Goal: Task Accomplishment & Management: Use online tool/utility

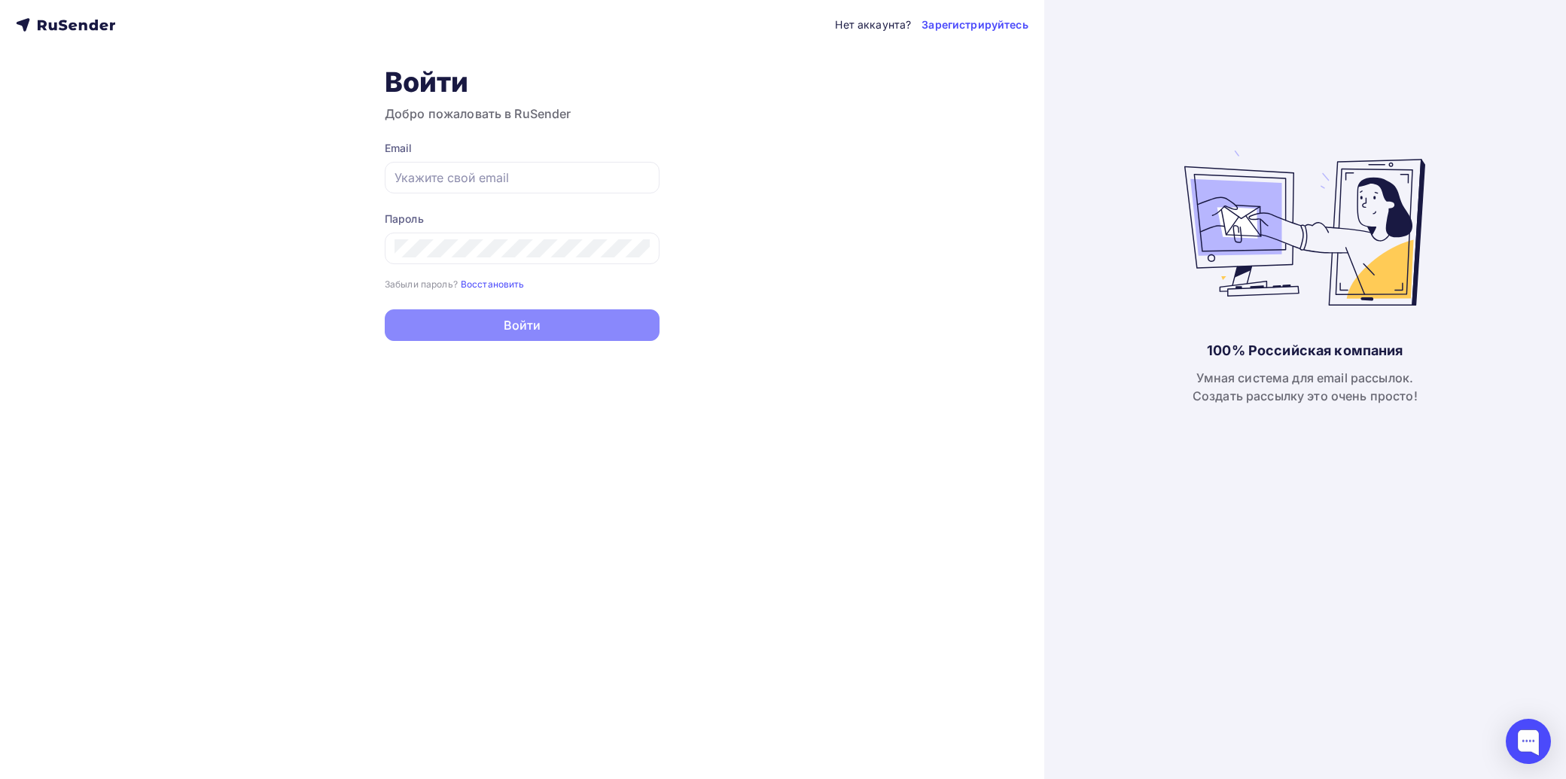
type input "[EMAIL_ADDRESS][DOMAIN_NAME]"
drag, startPoint x: 480, startPoint y: 303, endPoint x: 476, endPoint y: 337, distance: 34.2
click at [483, 328] on form "Email [EMAIL_ADDRESS][DOMAIN_NAME] Пароль Забыли пароль? Восстановить Забыли па…" at bounding box center [522, 241] width 275 height 200
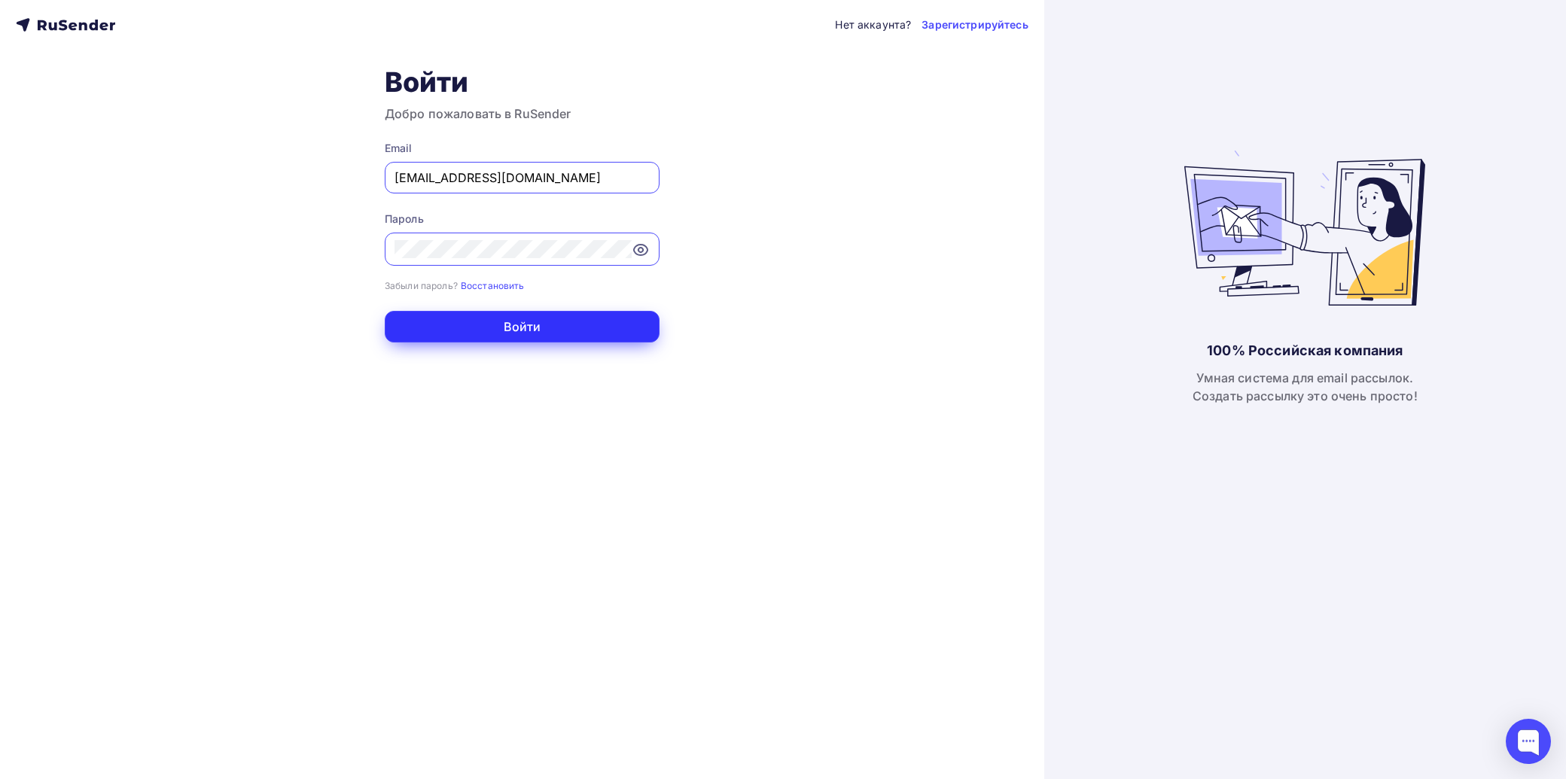
click at [464, 340] on button "Войти" at bounding box center [522, 327] width 275 height 32
click at [460, 333] on button "Войти" at bounding box center [522, 327] width 275 height 32
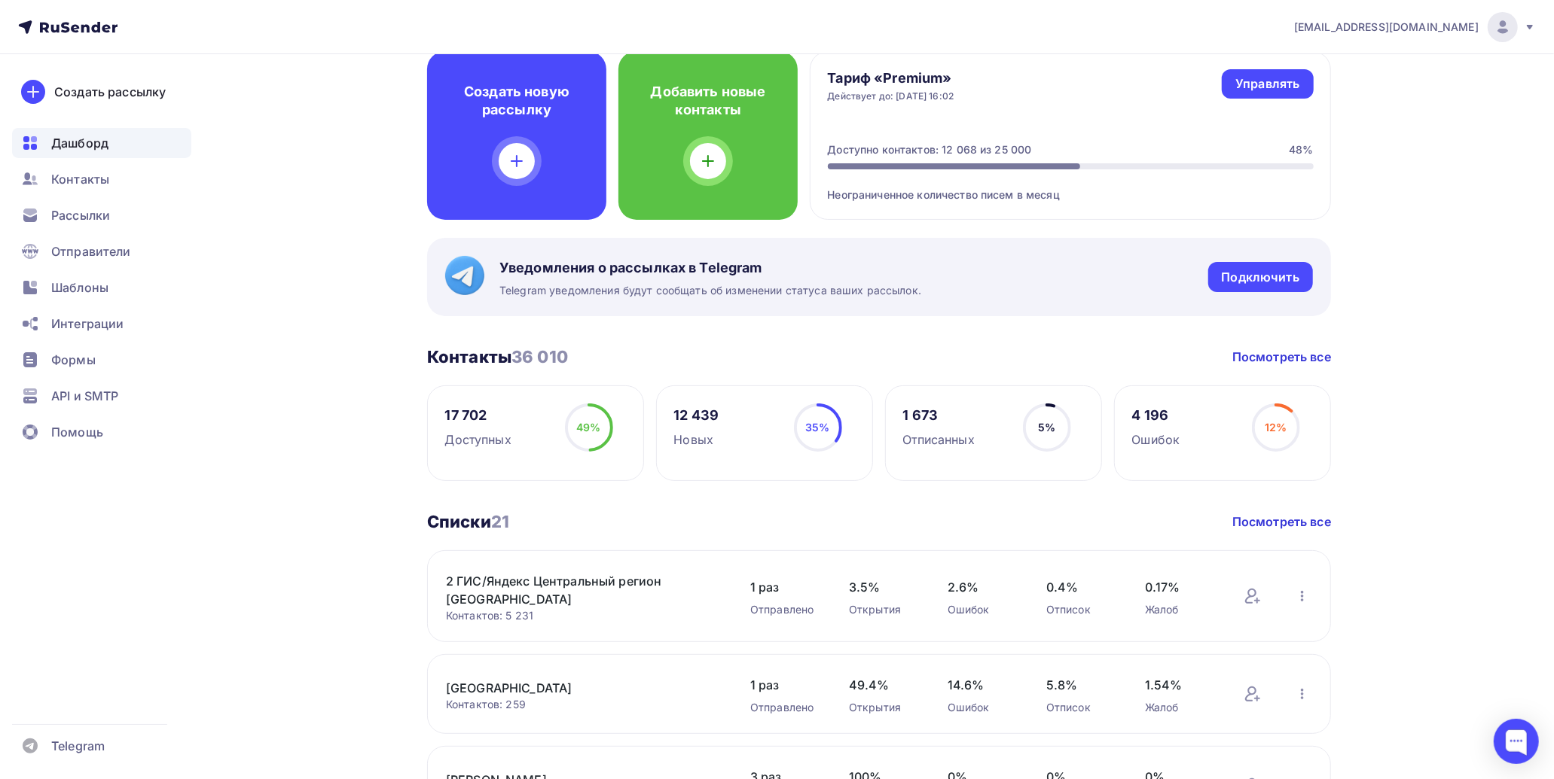
scroll to position [167, 0]
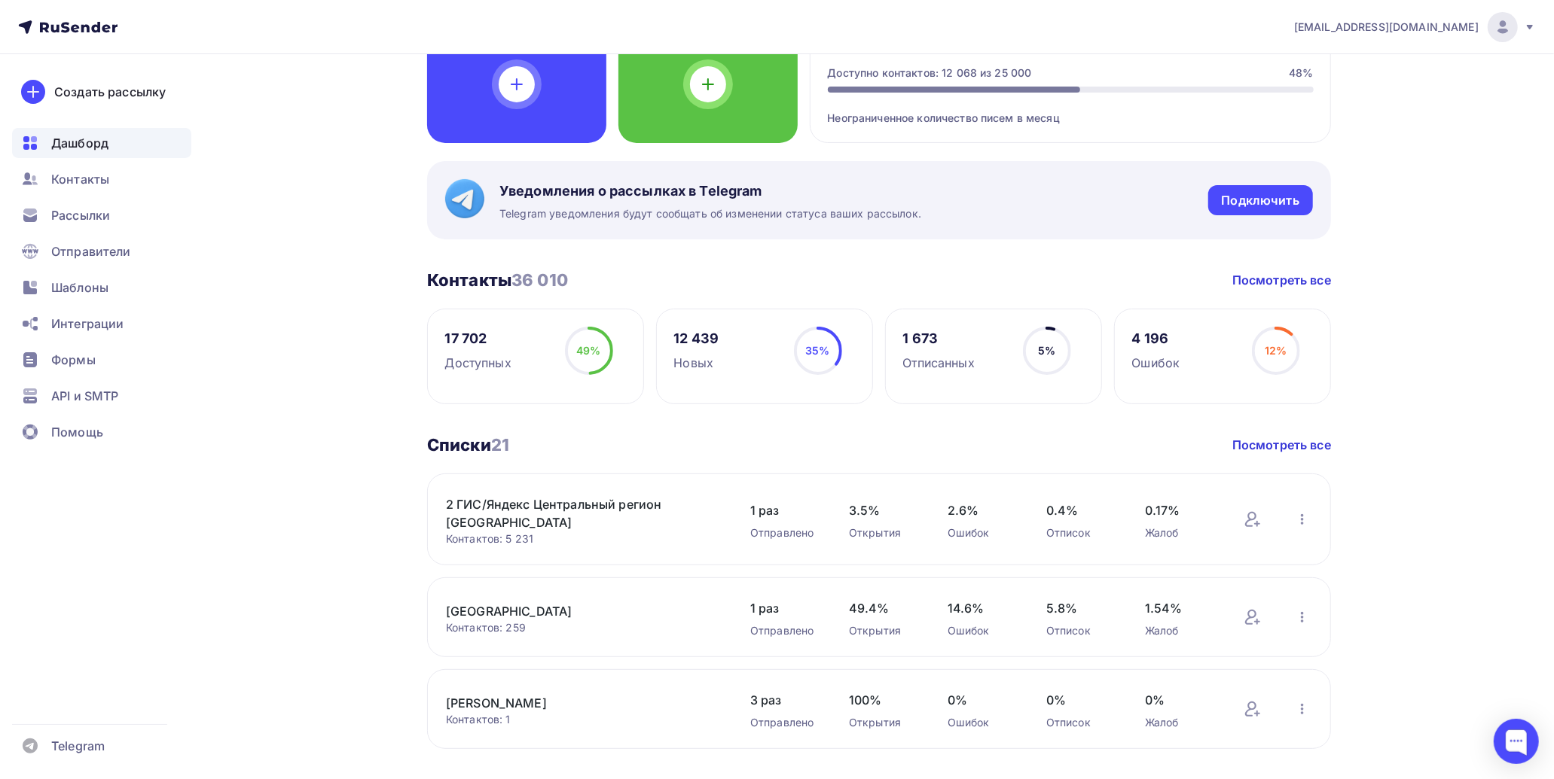
drag, startPoint x: 92, startPoint y: 287, endPoint x: 330, endPoint y: 261, distance: 239.4
click at [92, 287] on span "Шаблоны" at bounding box center [79, 288] width 57 height 18
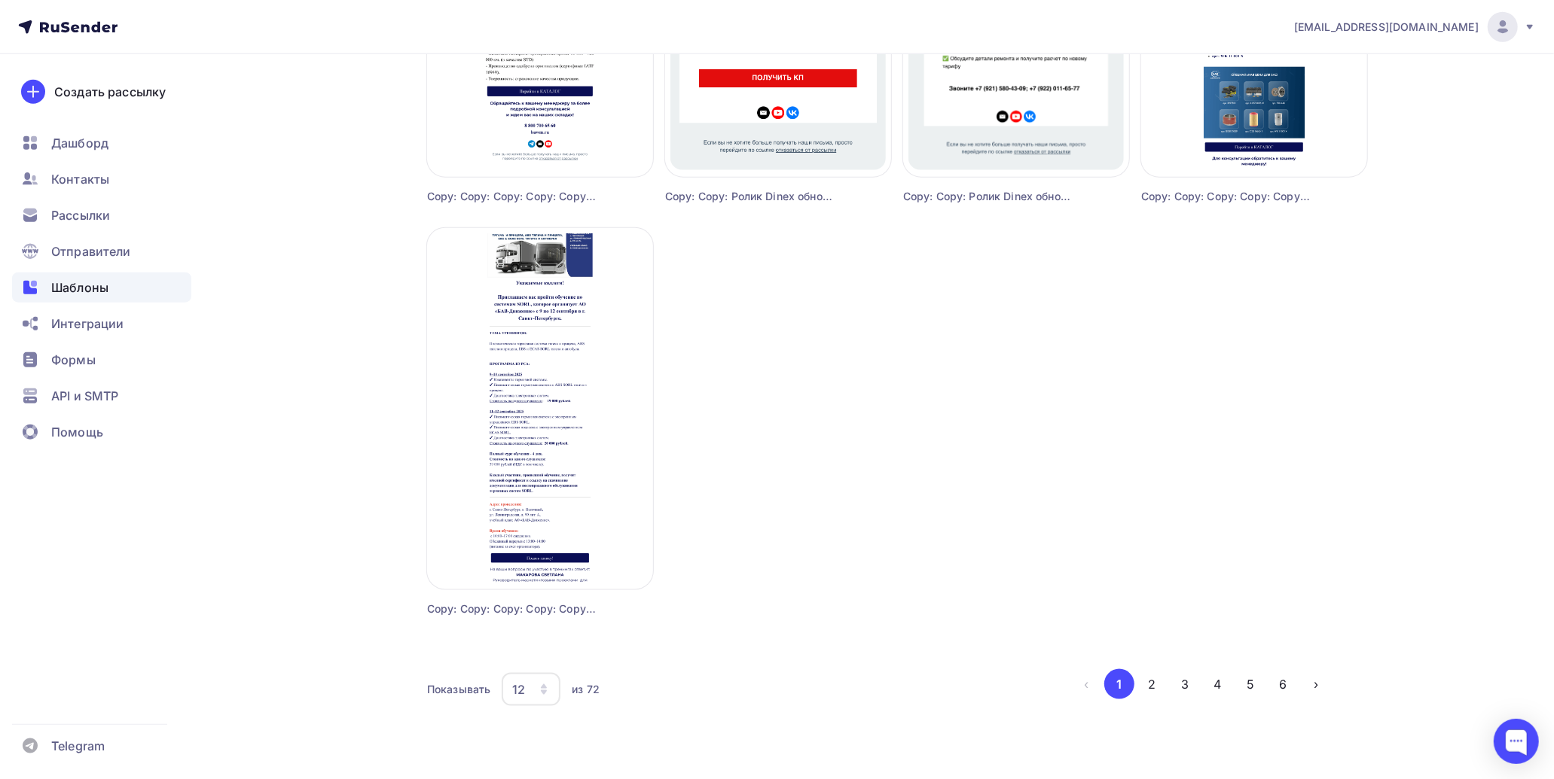
scroll to position [1207, 0]
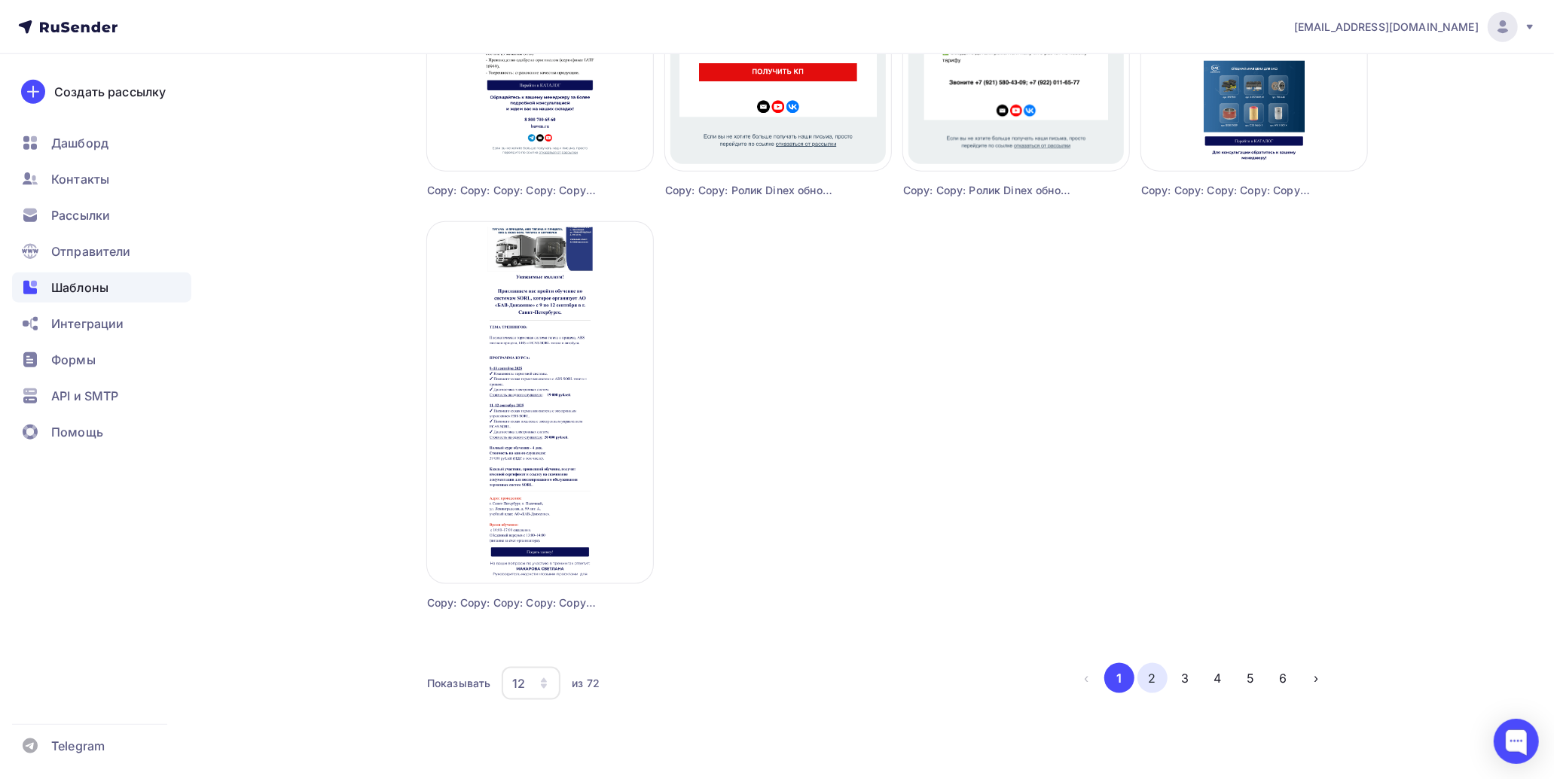
click at [1148, 684] on button "2" at bounding box center [1152, 678] width 30 height 30
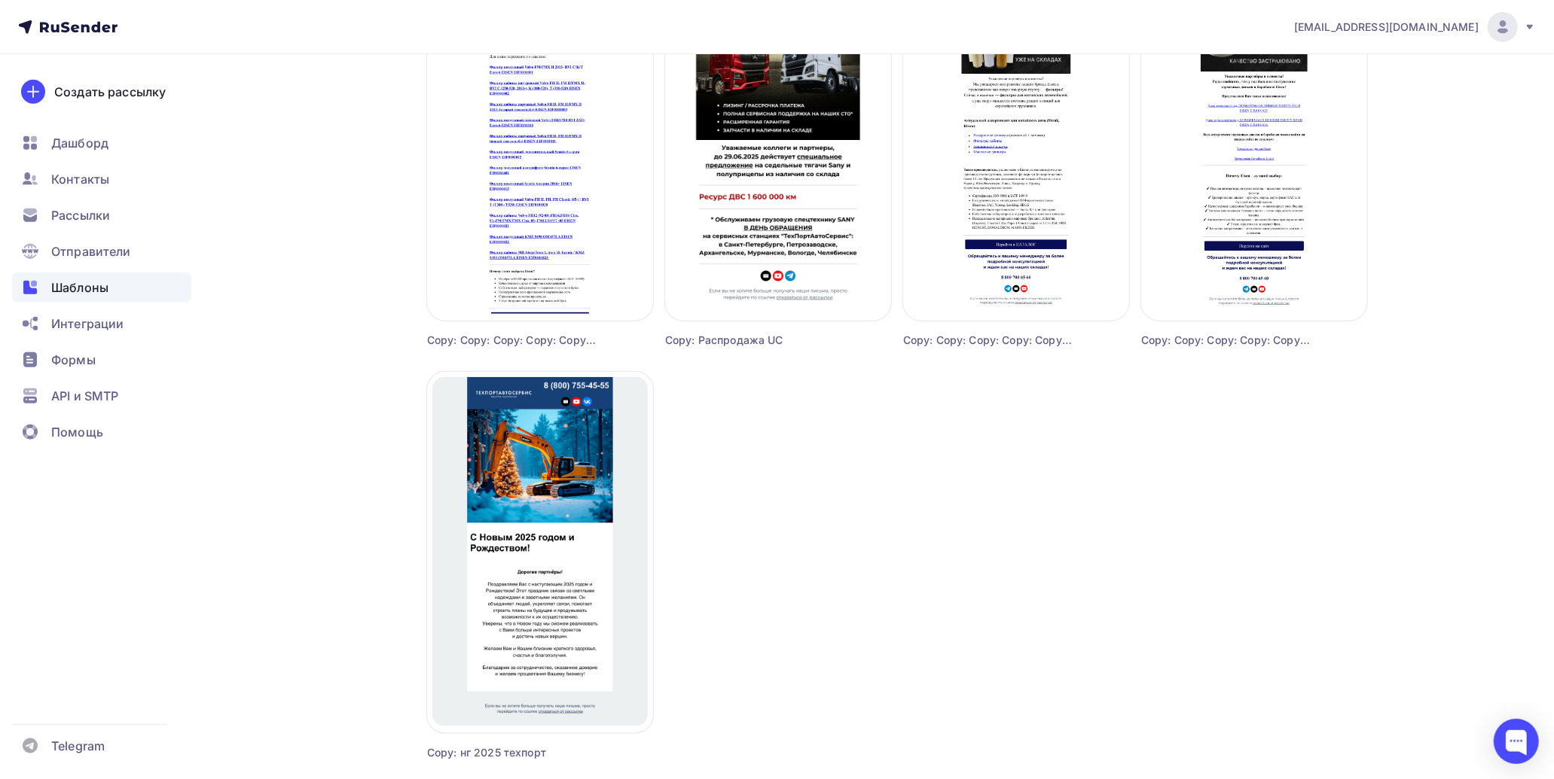
scroll to position [1171, 0]
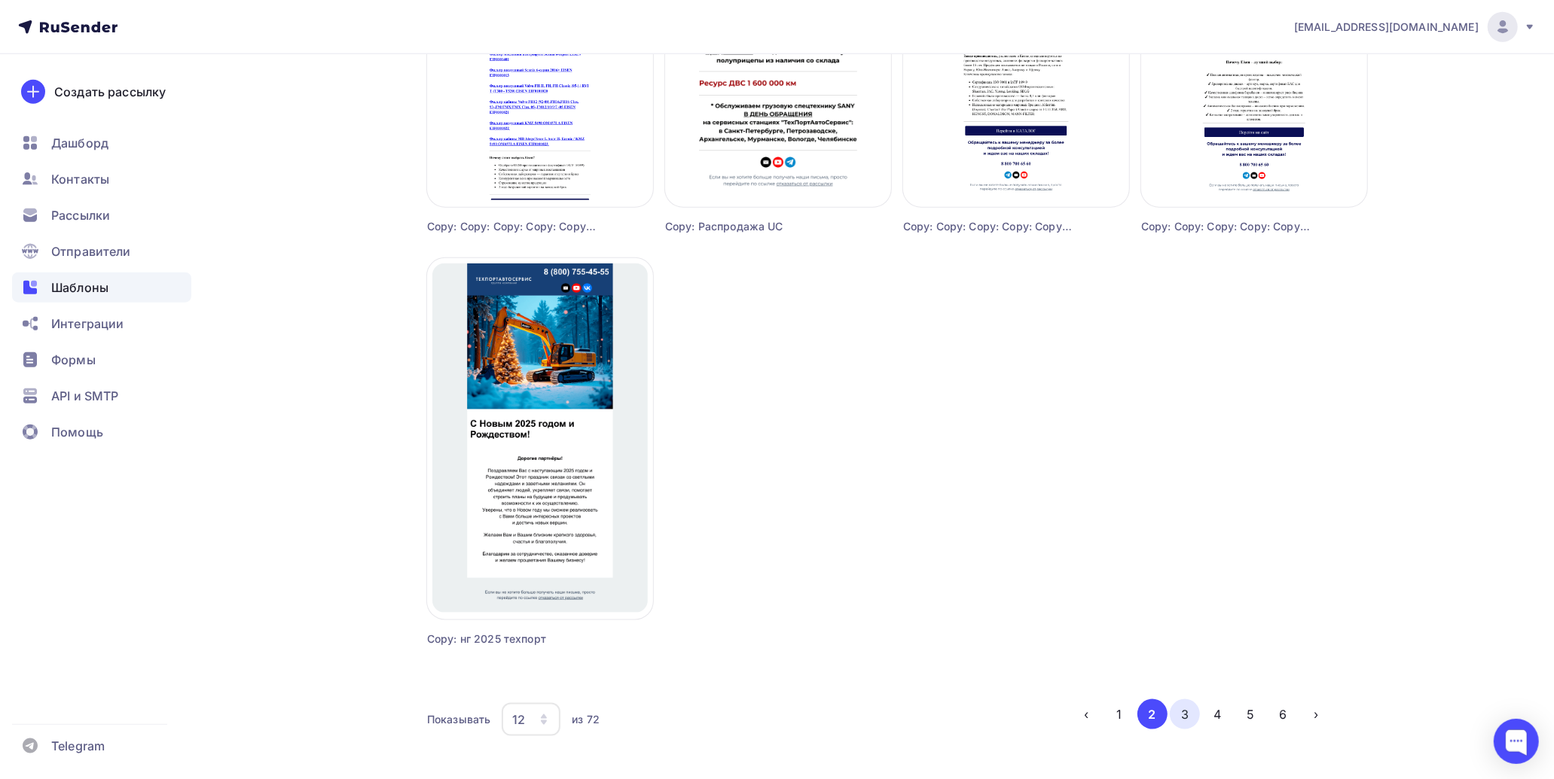
click at [1175, 715] on button "3" at bounding box center [1184, 715] width 30 height 30
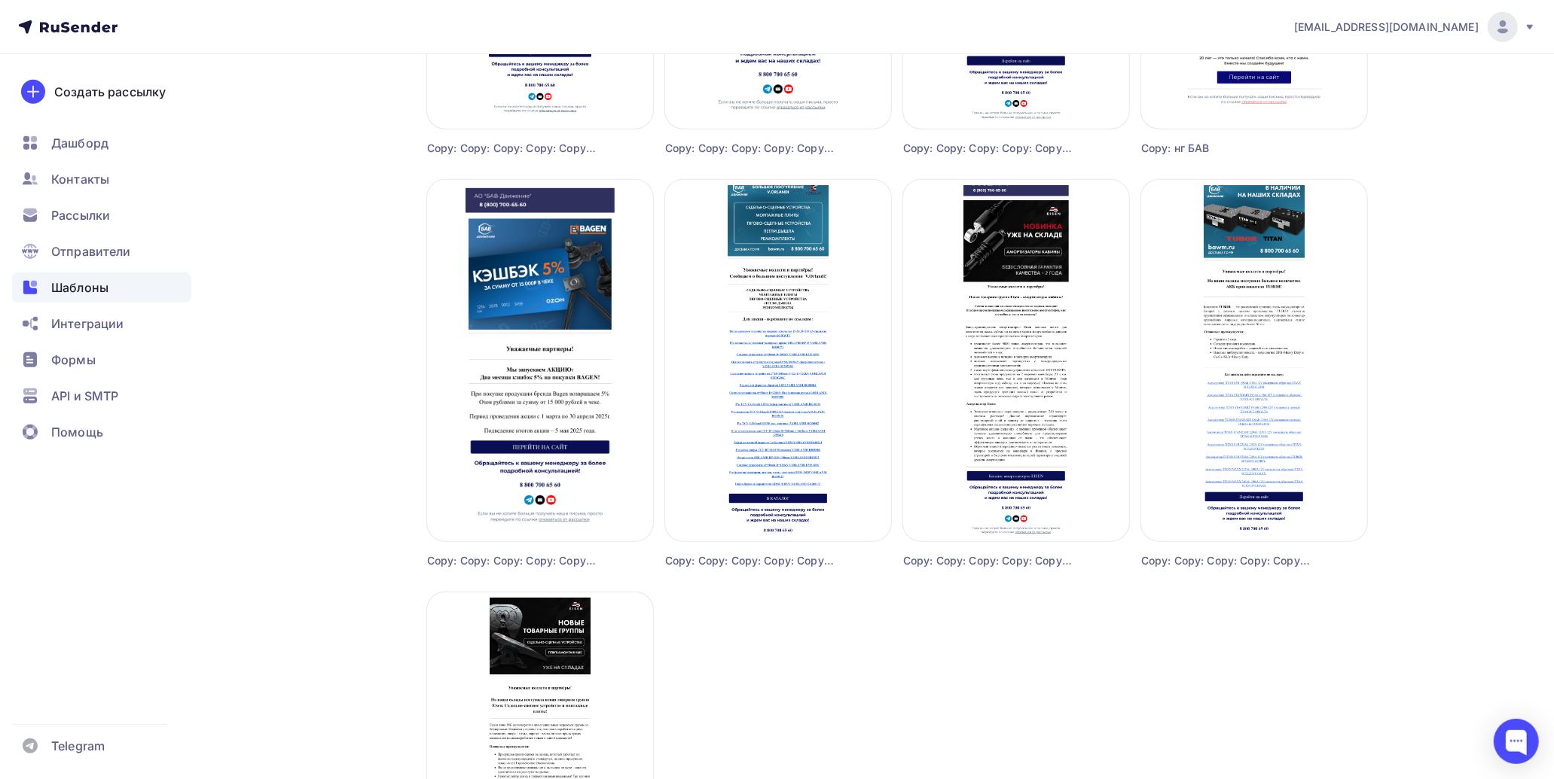
scroll to position [1207, 0]
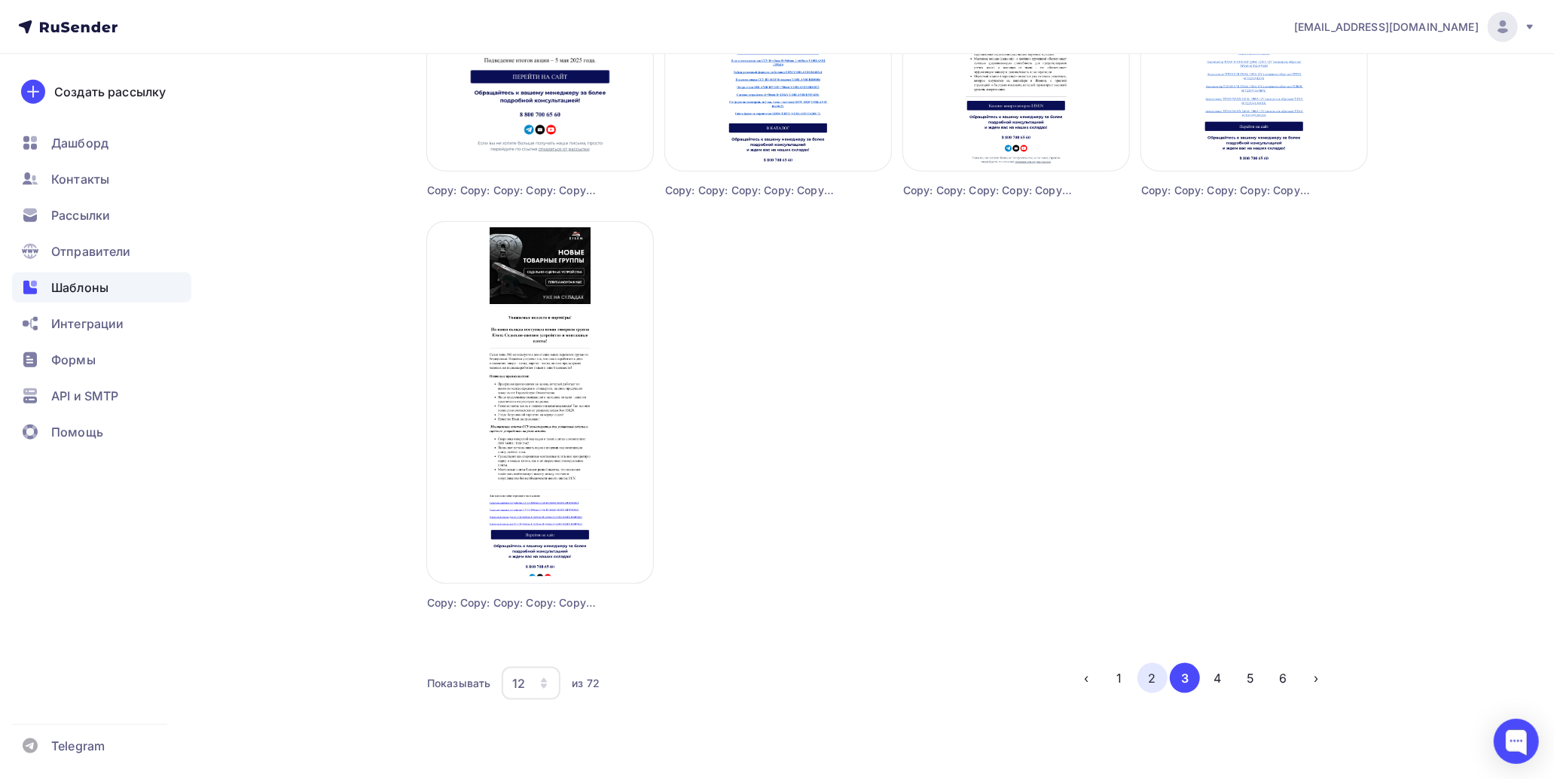
click at [1145, 673] on button "2" at bounding box center [1152, 678] width 30 height 30
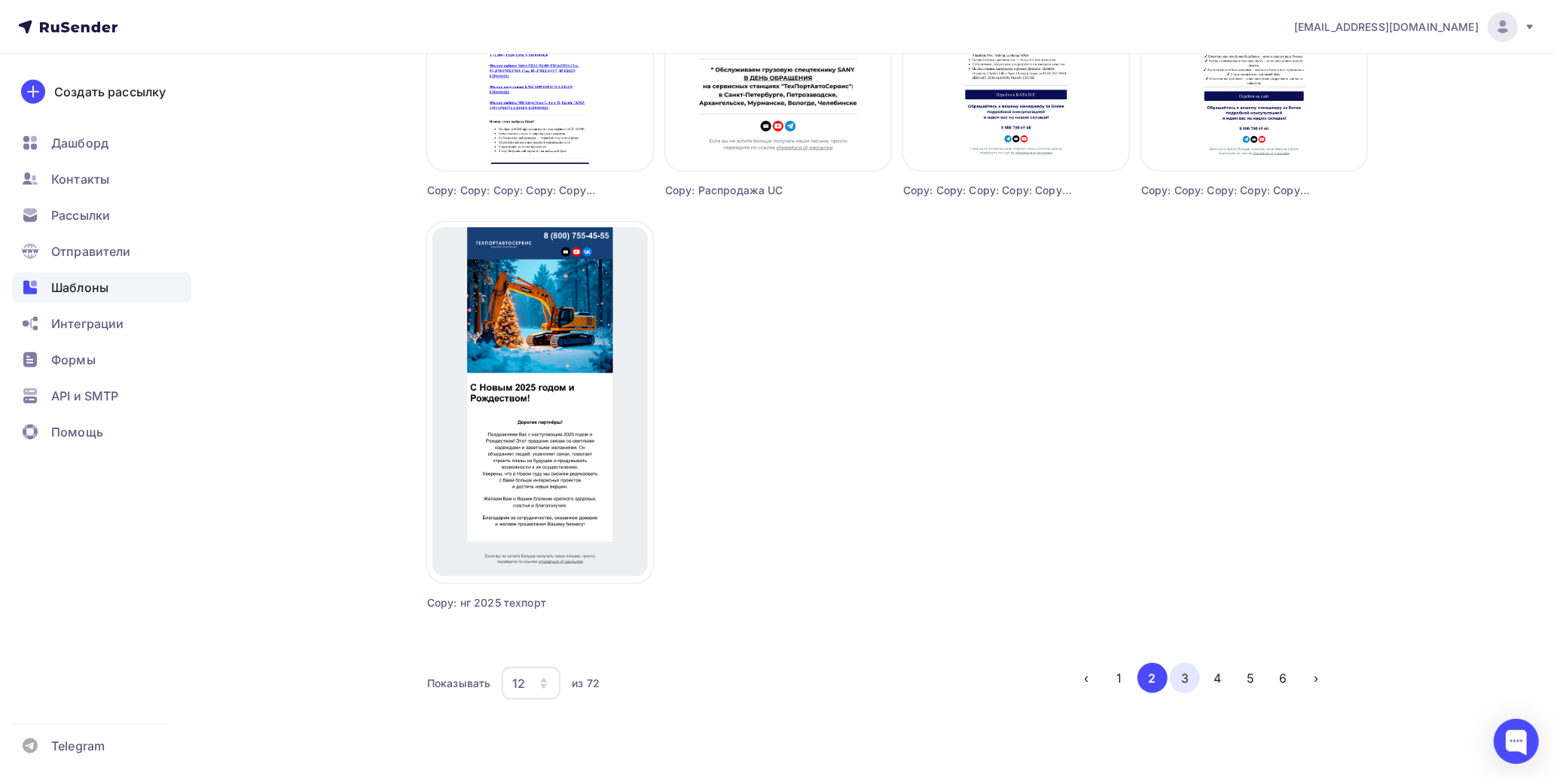
click at [1185, 682] on button "3" at bounding box center [1184, 678] width 30 height 30
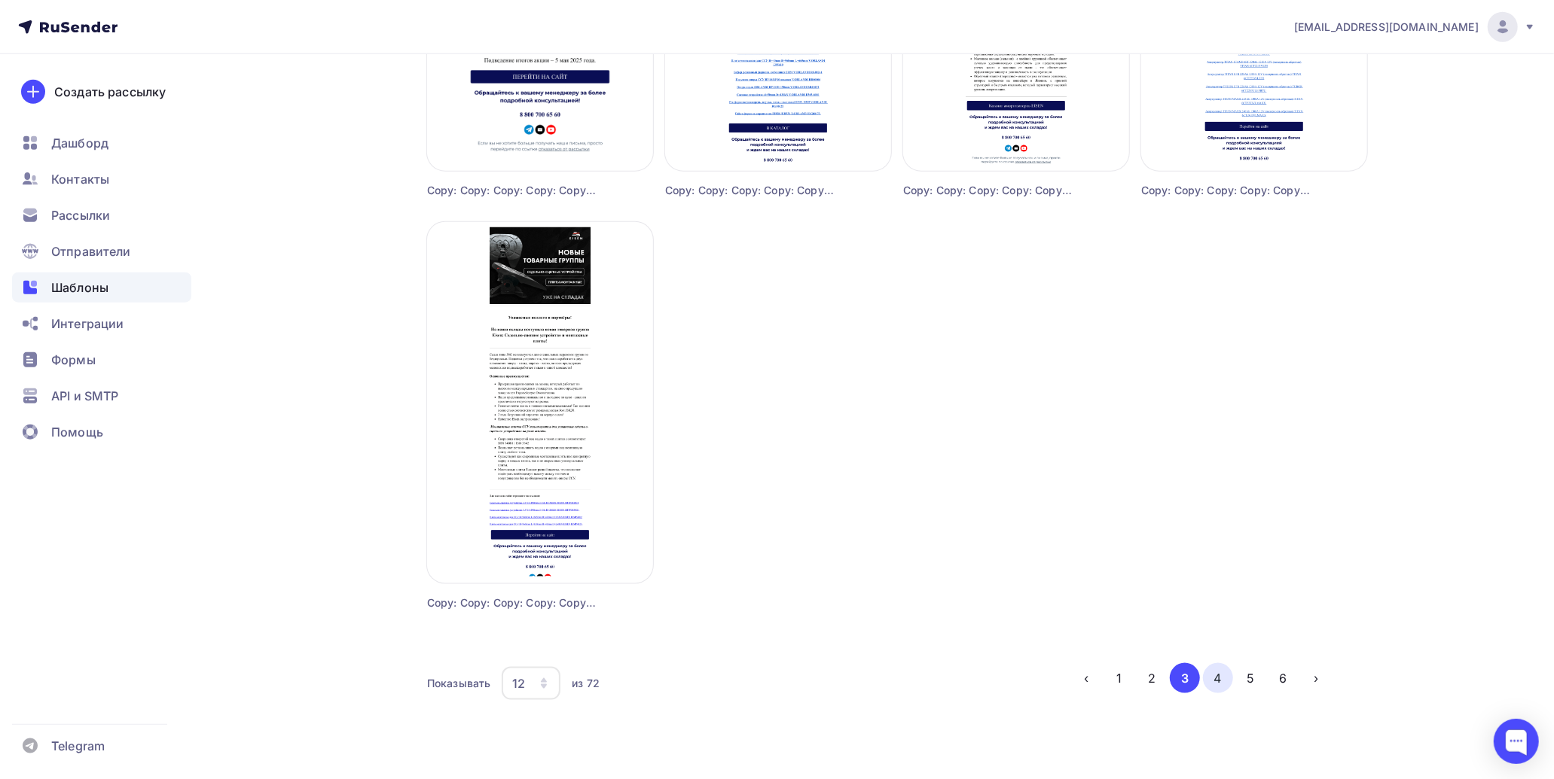
click at [1215, 675] on button "4" at bounding box center [1218, 678] width 30 height 30
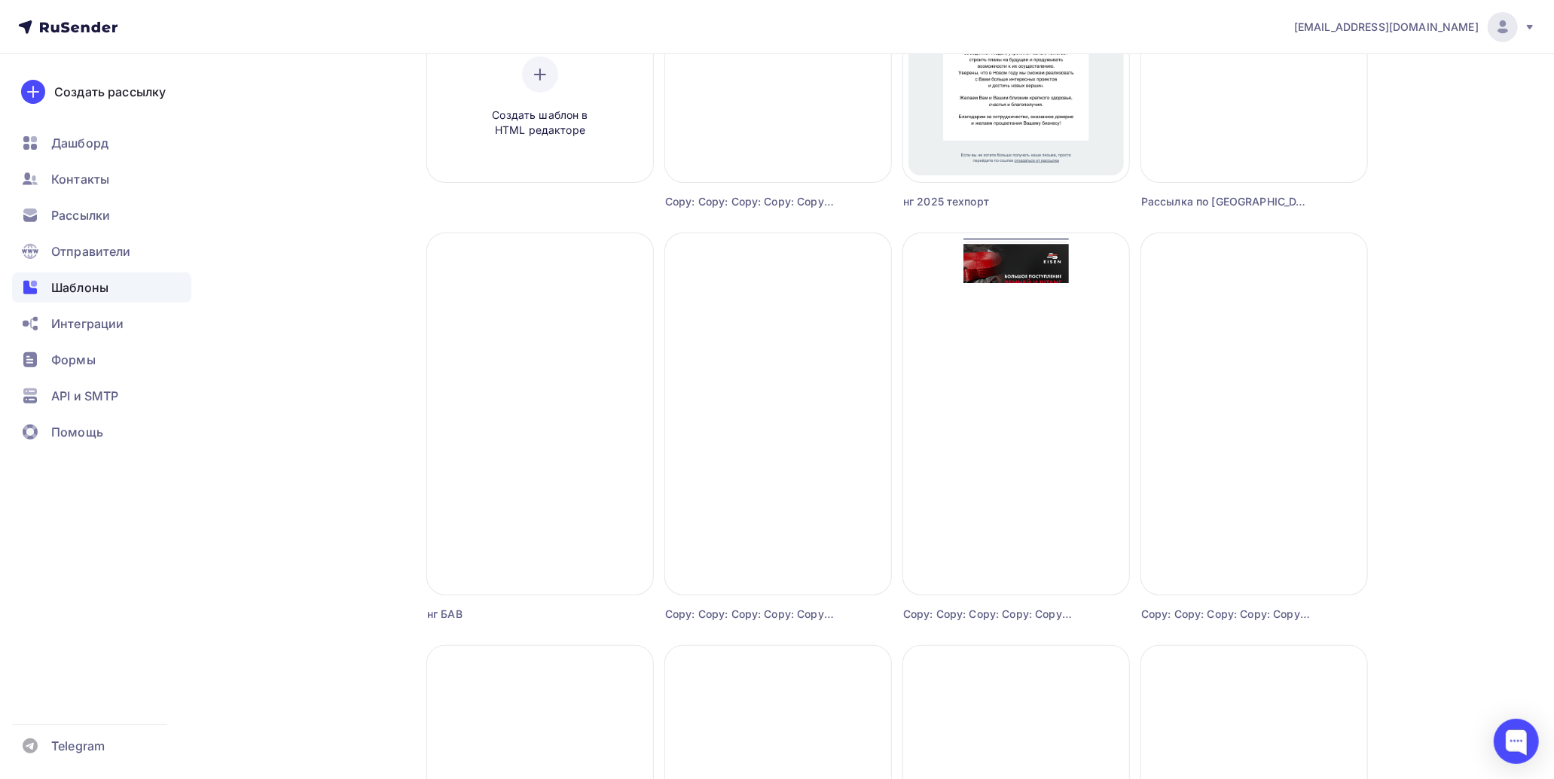
scroll to position [35, 0]
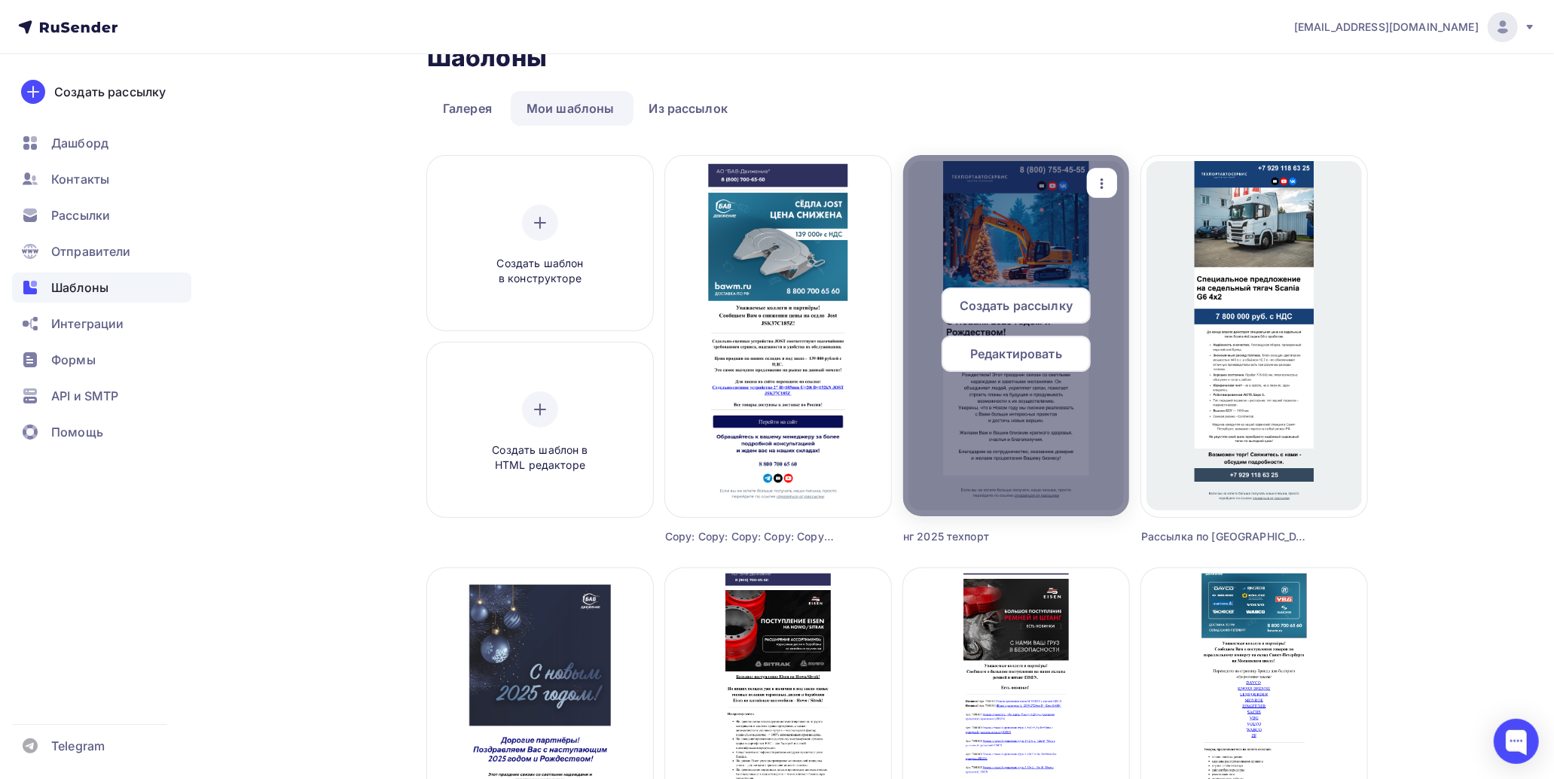
click at [1099, 181] on icon "button" at bounding box center [1102, 184] width 18 height 18
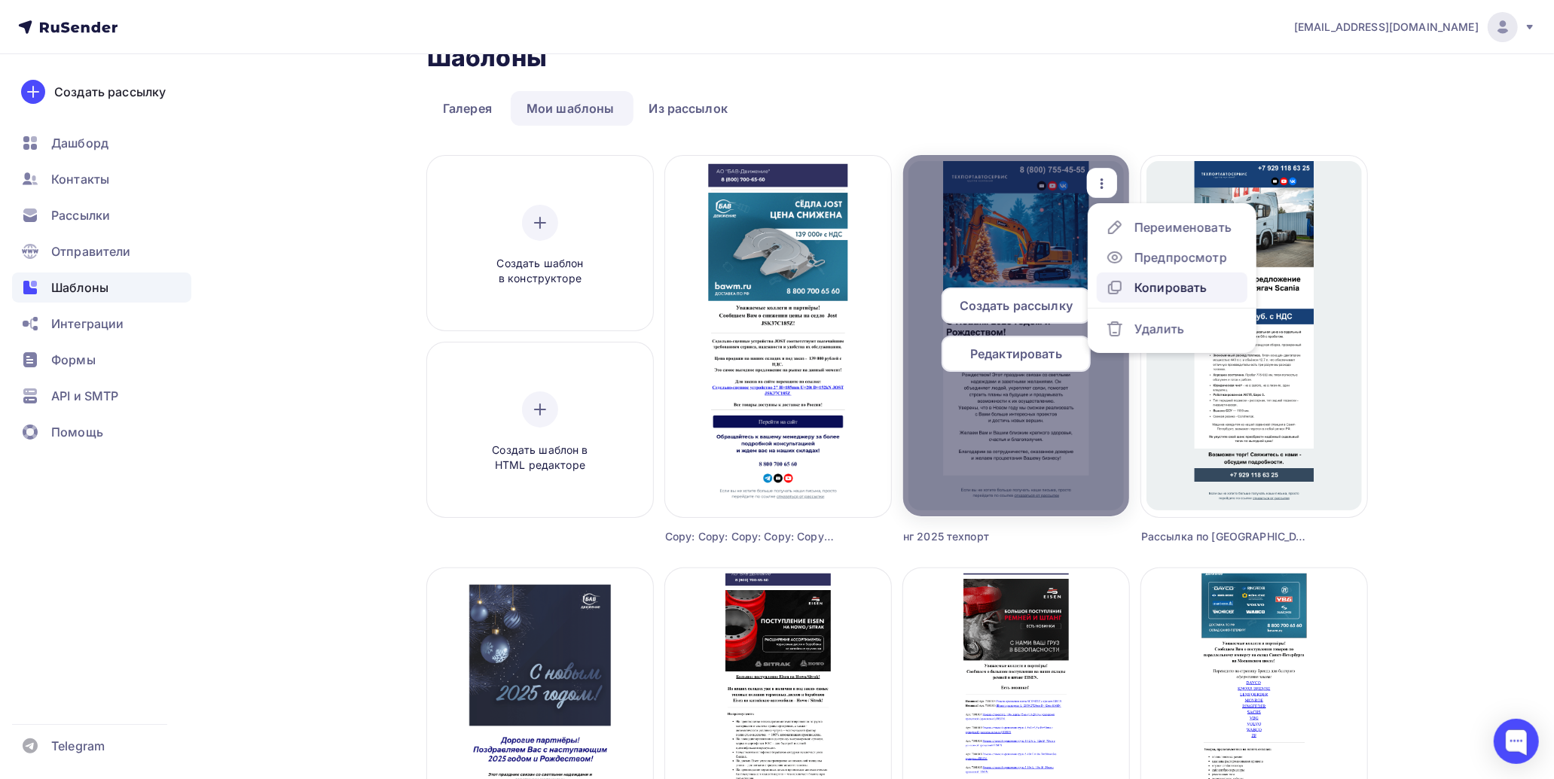
click at [1137, 286] on div "Копировать" at bounding box center [1170, 288] width 72 height 18
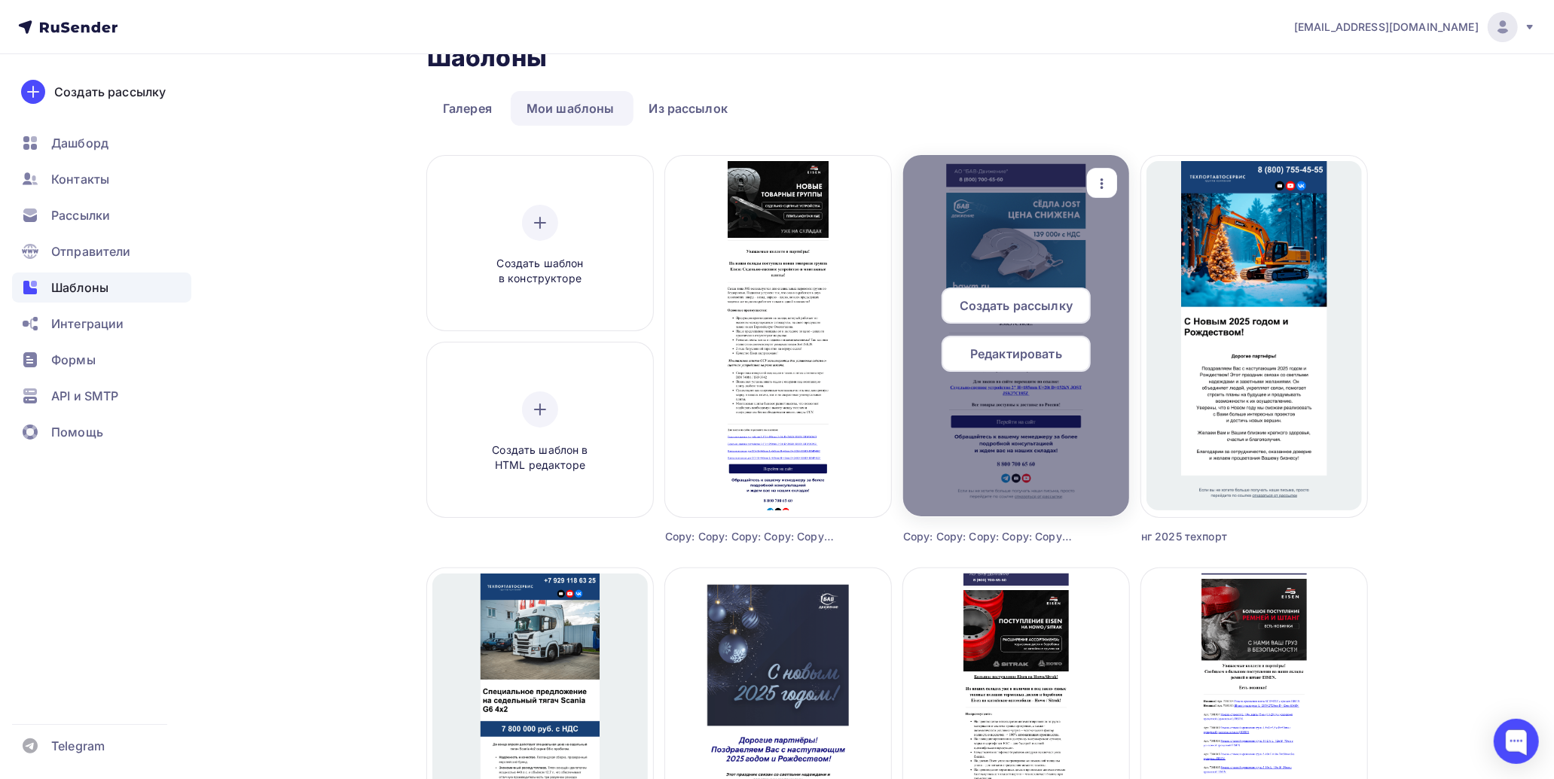
scroll to position [0, 0]
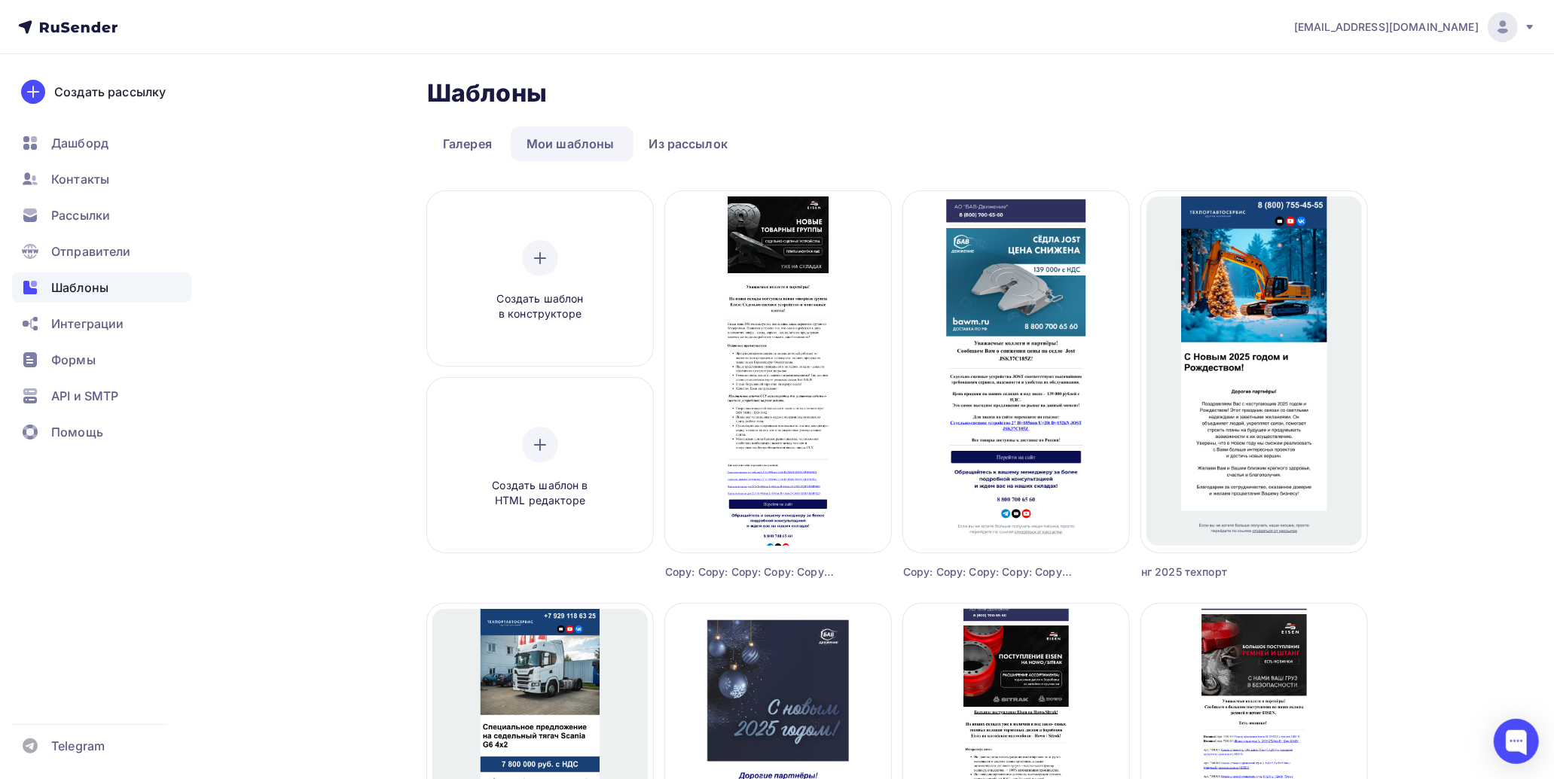
click at [560, 146] on link "Мои шаблоны" at bounding box center [571, 144] width 120 height 35
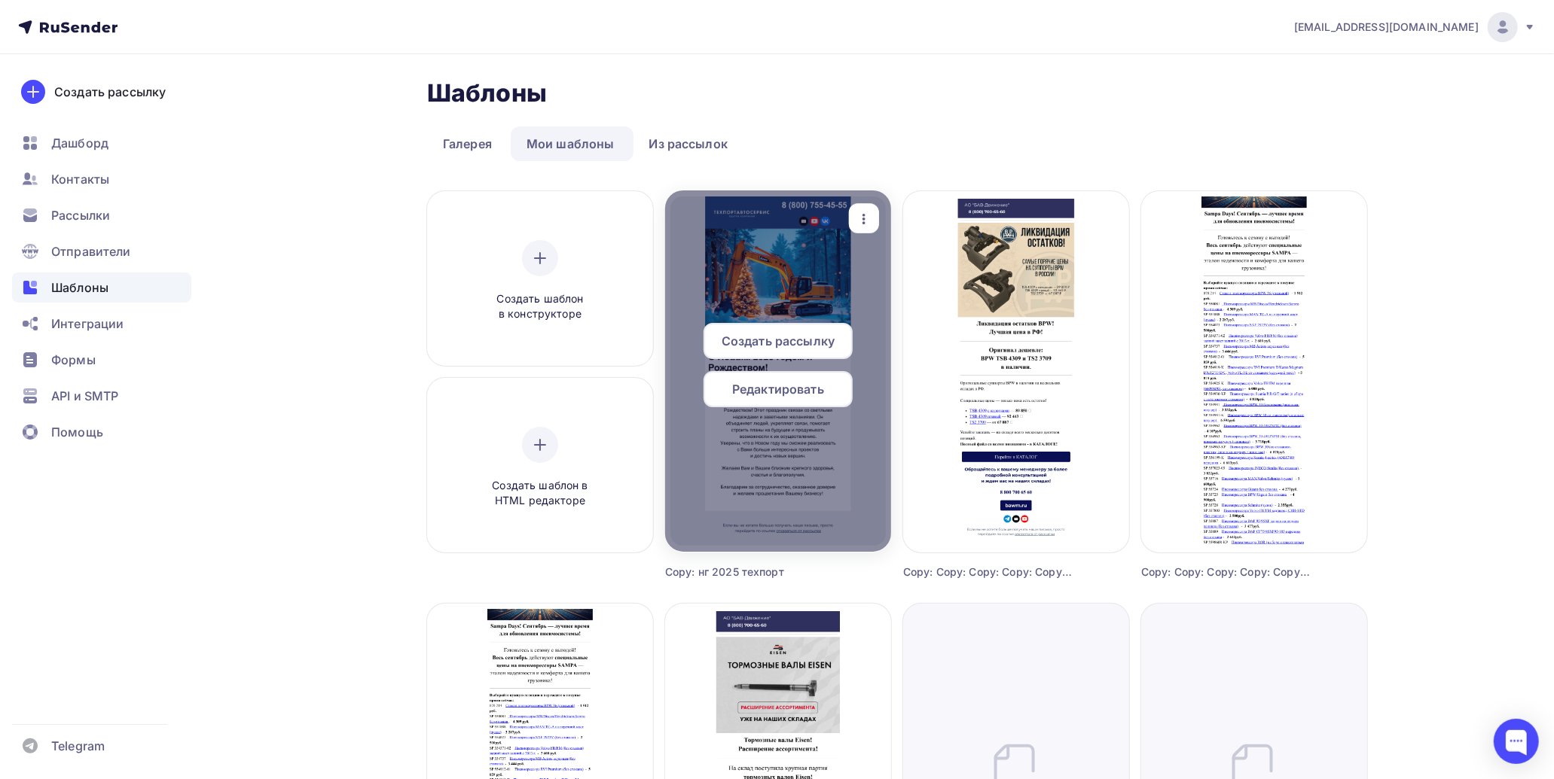
click at [788, 381] on span "Редактировать" at bounding box center [778, 389] width 92 height 18
click at [866, 215] on icon "button" at bounding box center [864, 219] width 18 height 18
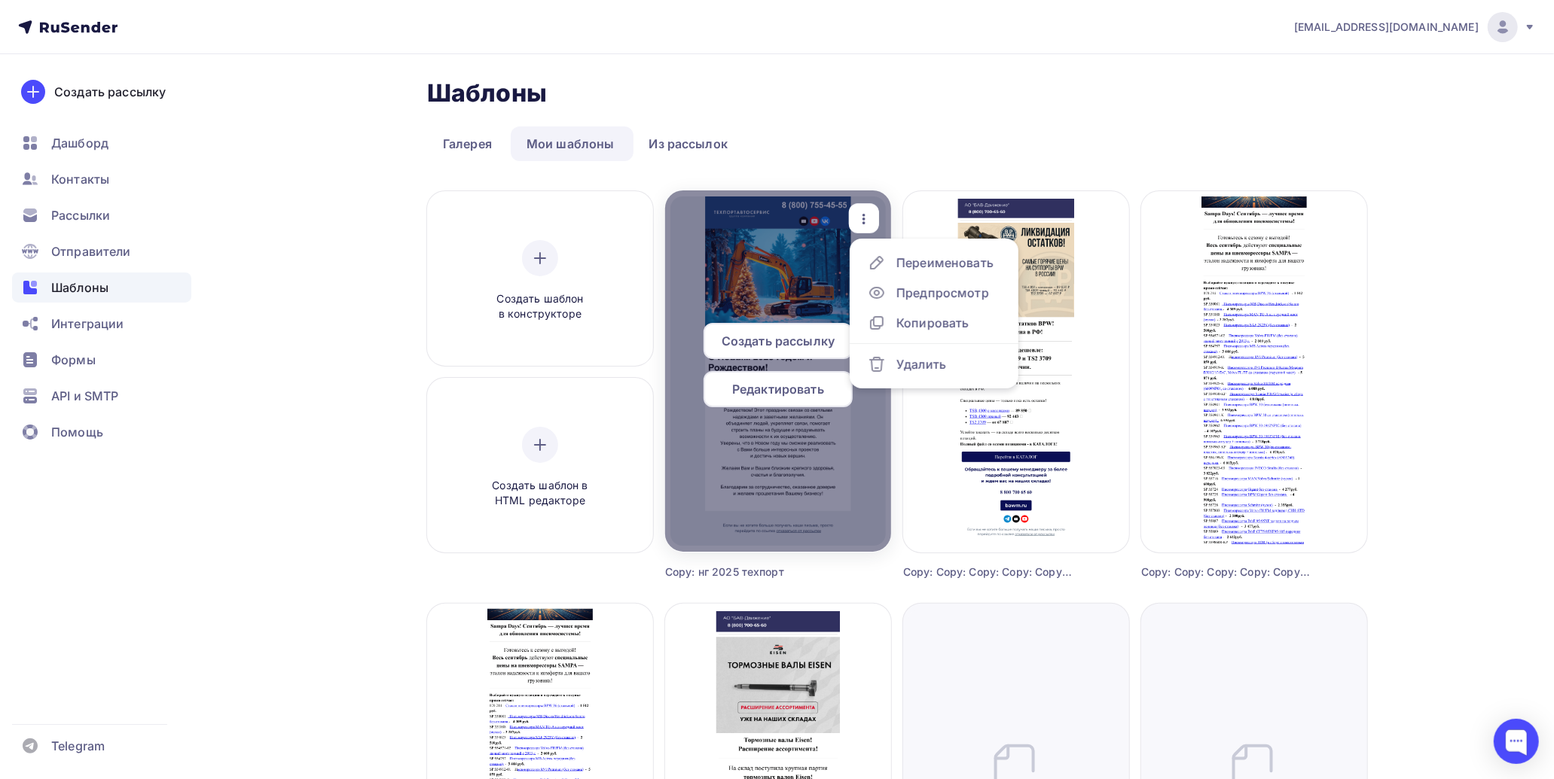
click at [779, 389] on span "Редактировать" at bounding box center [778, 389] width 92 height 18
